Goal: Obtain resource: Obtain resource

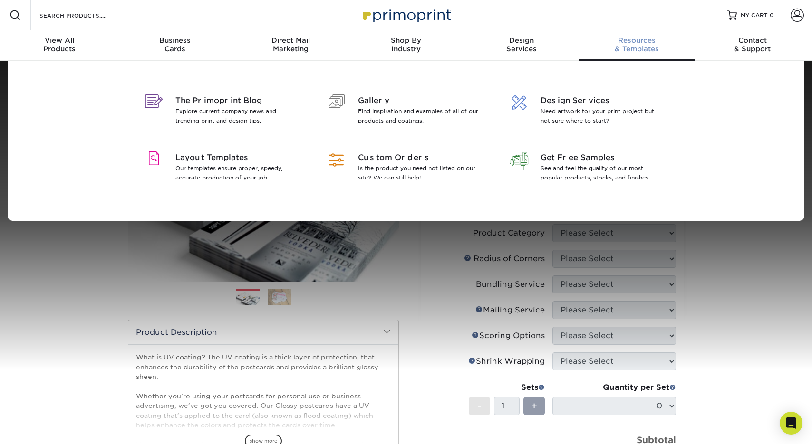
click at [635, 45] on div "Resources & Templates" at bounding box center [636, 44] width 115 height 17
click at [225, 168] on p "Our templates ensure proper, speedy, accurate production of your job." at bounding box center [236, 173] width 123 height 19
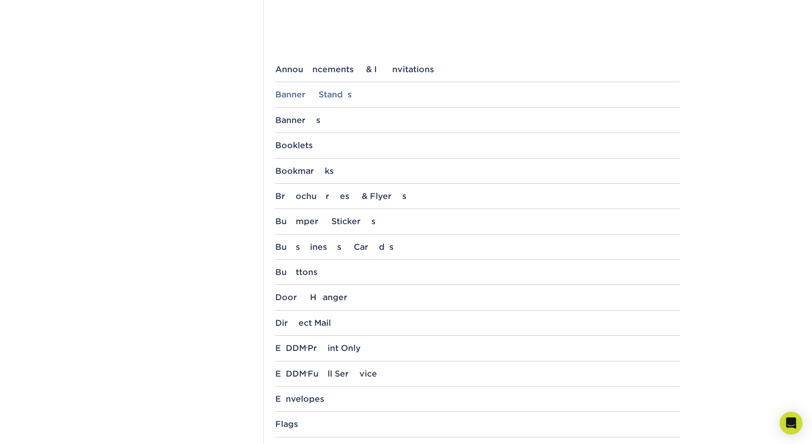
scroll to position [346, 0]
click at [302, 117] on div "Banners" at bounding box center [477, 120] width 404 height 10
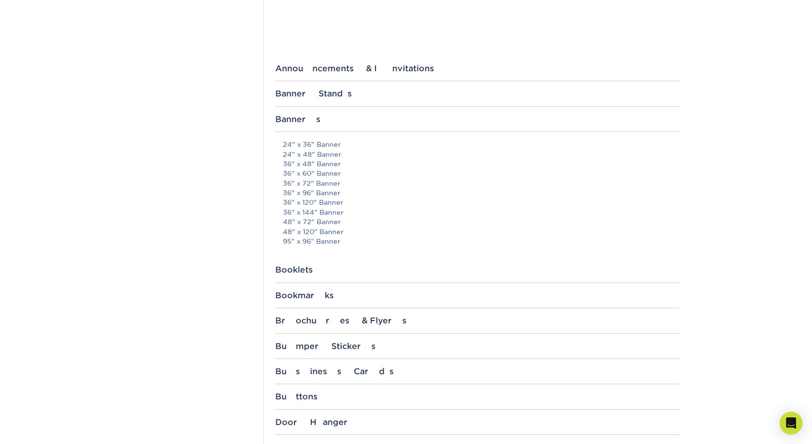
drag, startPoint x: 309, startPoint y: 144, endPoint x: 361, endPoint y: 147, distance: 52.4
click at [309, 144] on link "24" x 36" Banner" at bounding box center [312, 145] width 58 height 8
